Goal: Find specific page/section: Find specific page/section

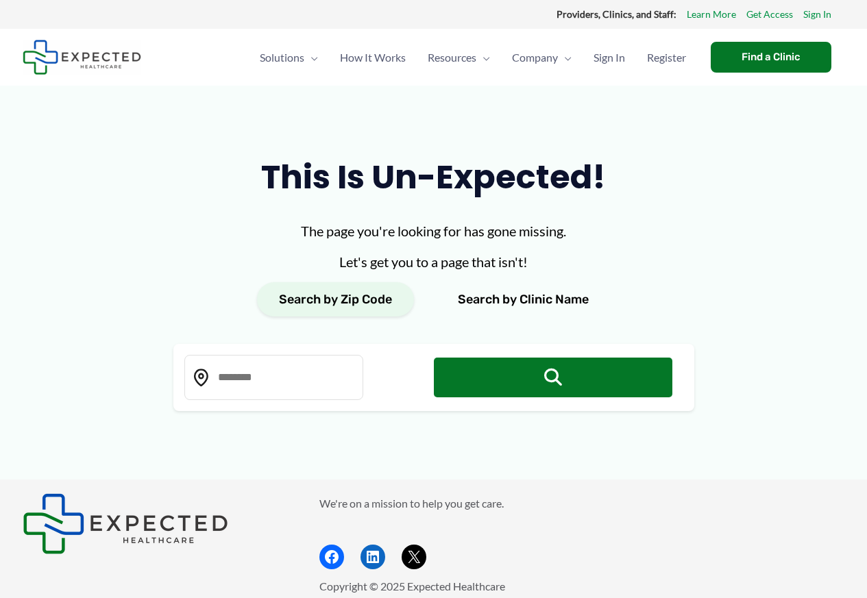
type input "*****"
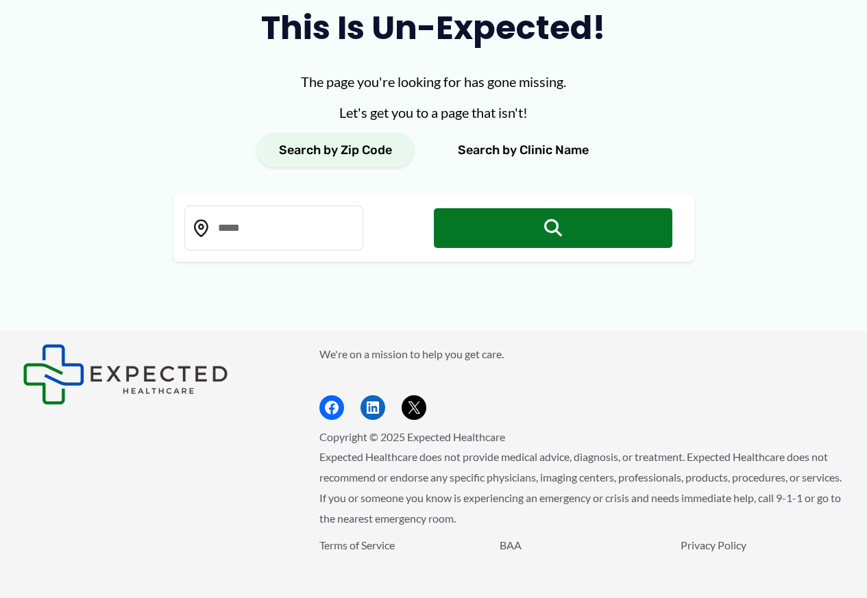
scroll to position [170, 0]
